Goal: Complete application form

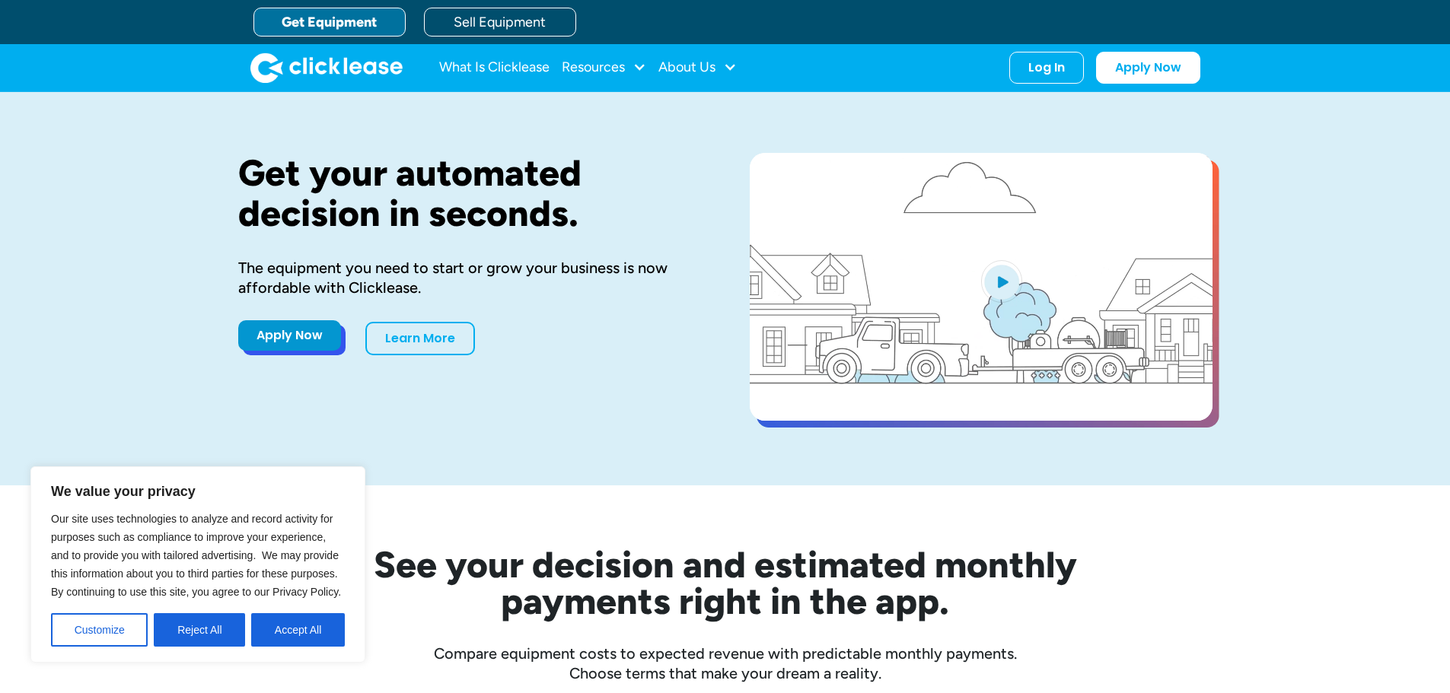
click at [282, 336] on link "Apply Now" at bounding box center [289, 335] width 103 height 30
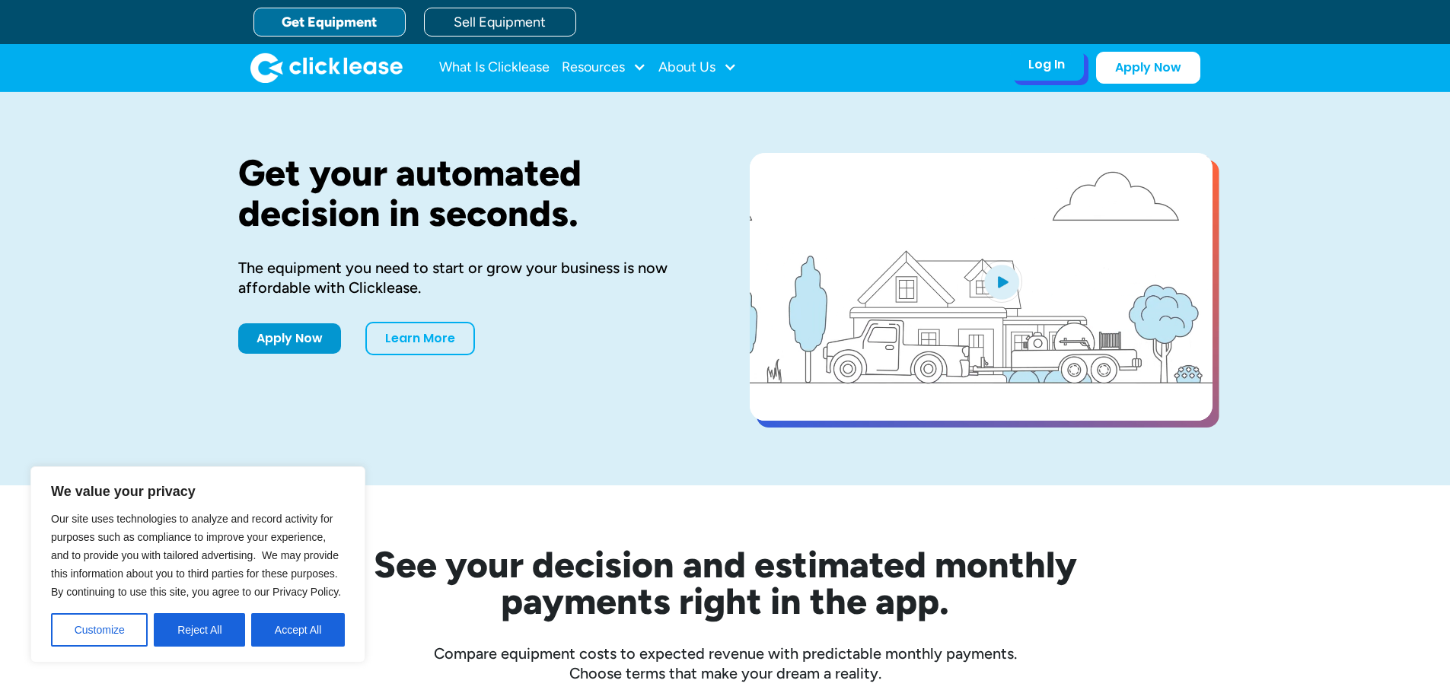
click at [1049, 59] on div "Log In" at bounding box center [1046, 64] width 37 height 15
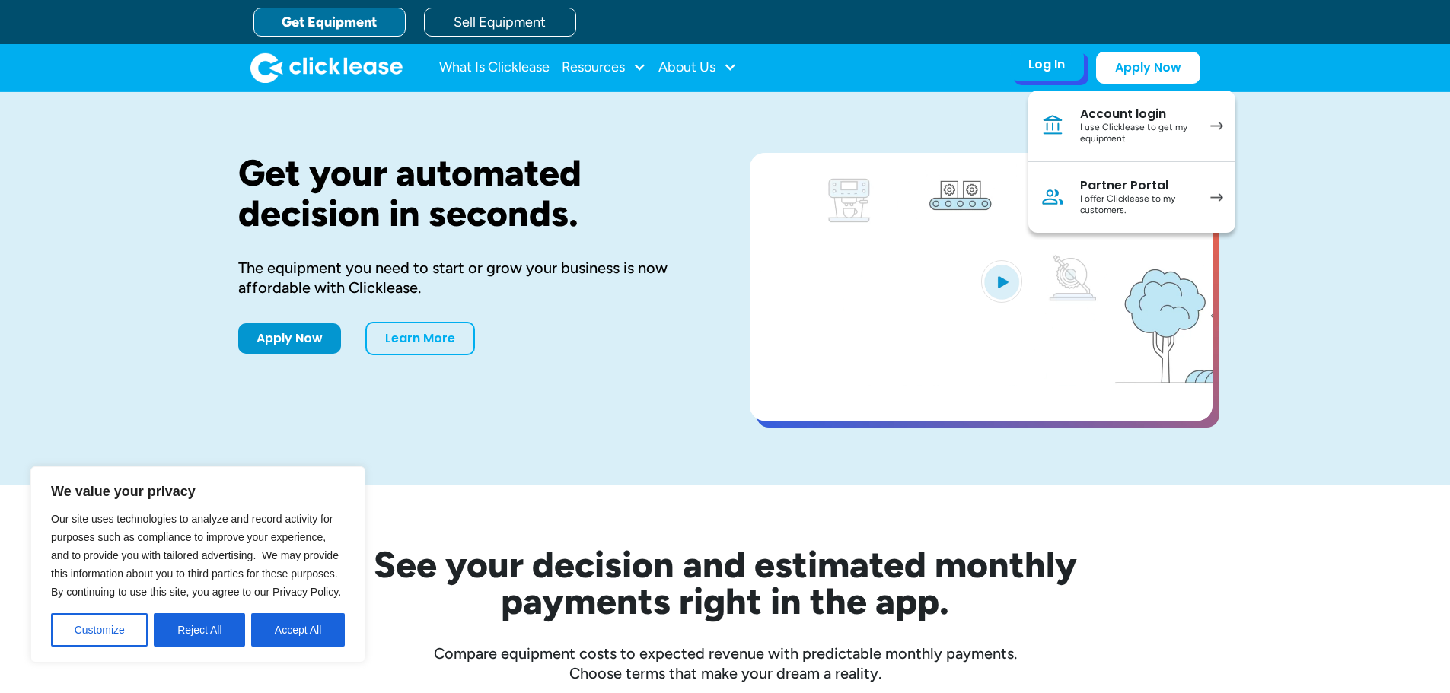
click at [1135, 208] on div "I offer Clicklease to my customers." at bounding box center [1137, 205] width 115 height 24
